Goal: Task Accomplishment & Management: Complete application form

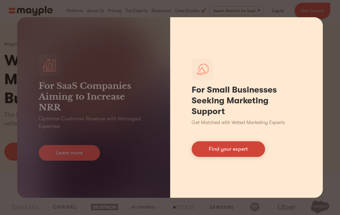
click at [234, 150] on link "Find your expert" at bounding box center [227, 149] width 73 height 16
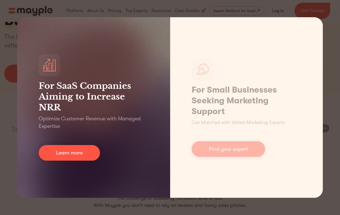
scroll to position [81, 0]
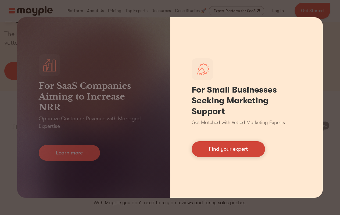
click at [212, 150] on link "Find your expert" at bounding box center [227, 149] width 73 height 16
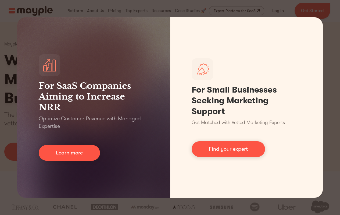
click at [8, 70] on div "For SaaS Companies Aiming to Increase NRR Optimize Customer Revenue with Manage…" at bounding box center [170, 107] width 340 height 215
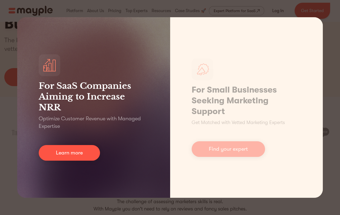
scroll to position [107, 0]
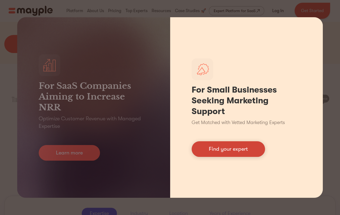
click at [222, 153] on link "Find your expert" at bounding box center [227, 149] width 73 height 16
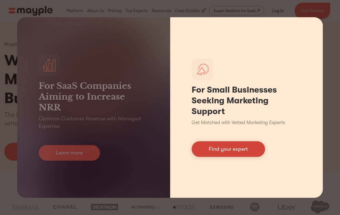
click at [221, 151] on link "Find your expert" at bounding box center [227, 149] width 73 height 16
click at [222, 150] on link "Find your expert" at bounding box center [227, 149] width 73 height 16
click at [227, 154] on link "Find your expert" at bounding box center [227, 149] width 73 height 16
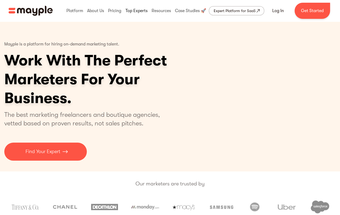
click at [134, 11] on link at bounding box center [136, 10] width 25 height 17
click at [79, 12] on link at bounding box center [74, 10] width 19 height 17
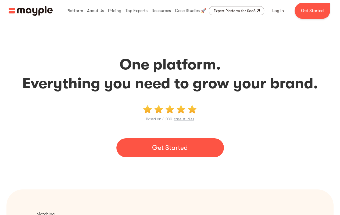
click at [174, 153] on link "Get Started" at bounding box center [169, 147] width 107 height 19
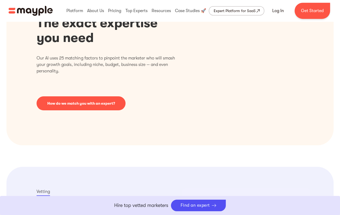
scroll to position [151, 0]
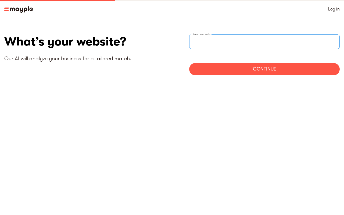
click at [208, 45] on input "text" at bounding box center [264, 41] width 150 height 15
click at [23, 10] on img at bounding box center [18, 9] width 29 height 6
